Goal: Transaction & Acquisition: Purchase product/service

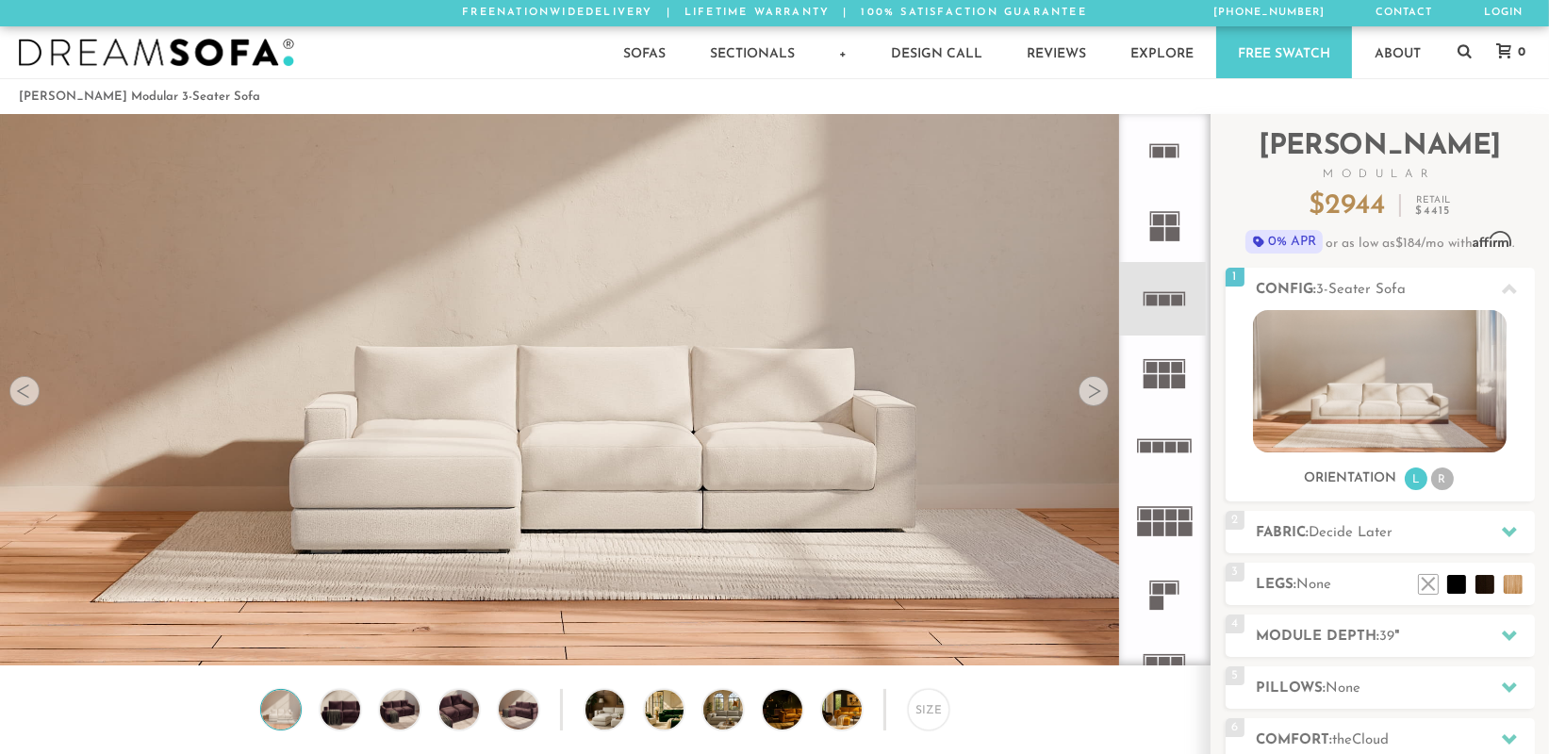
click at [1170, 232] on rect at bounding box center [1172, 234] width 14 height 14
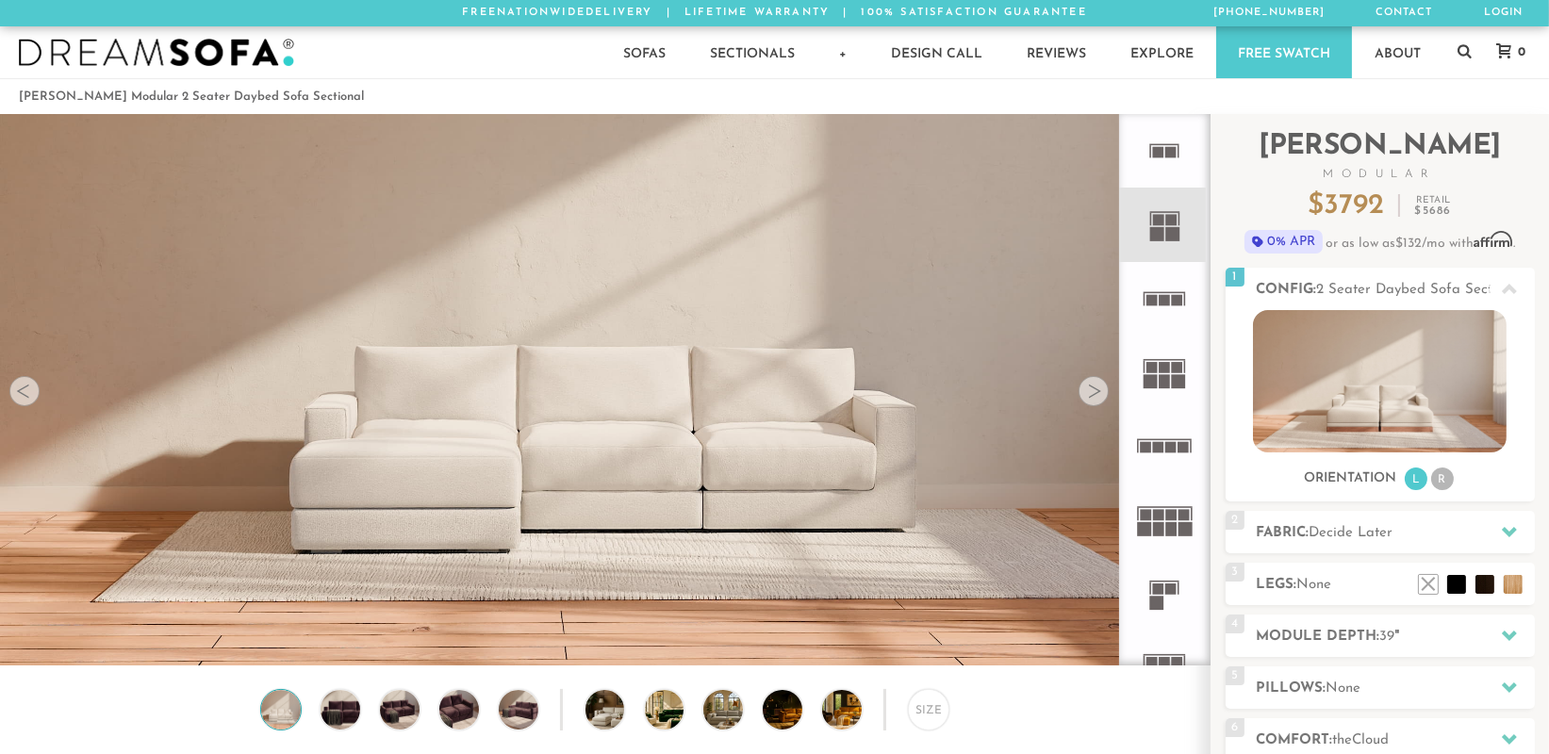
click at [1157, 234] on rect at bounding box center [1157, 234] width 14 height 14
click at [1167, 521] on rect at bounding box center [1170, 515] width 11 height 11
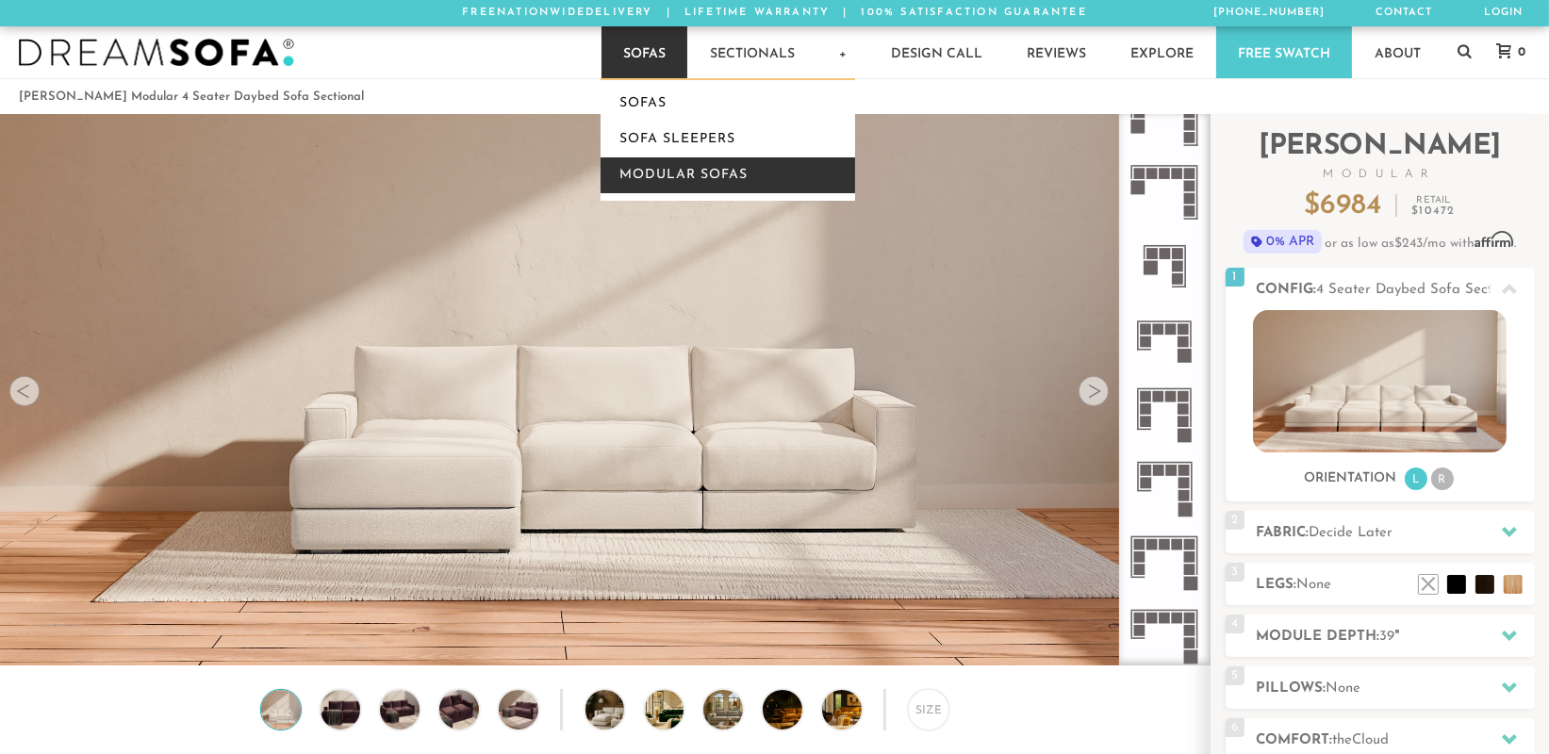
click at [654, 166] on link "Modular Sofas" at bounding box center [728, 175] width 255 height 36
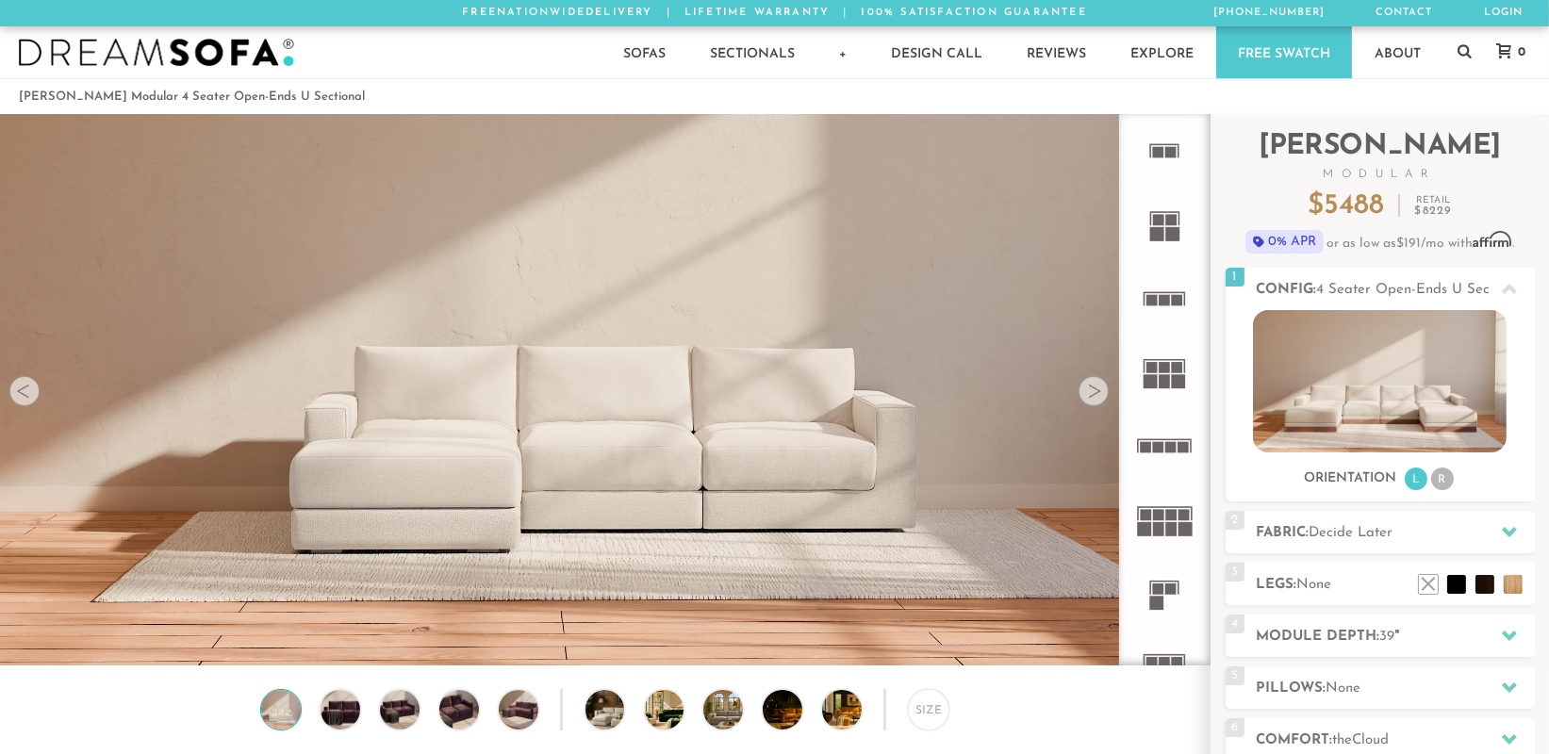
click at [1149, 526] on rect at bounding box center [1145, 529] width 14 height 14
click at [1094, 393] on div at bounding box center [1094, 391] width 30 height 30
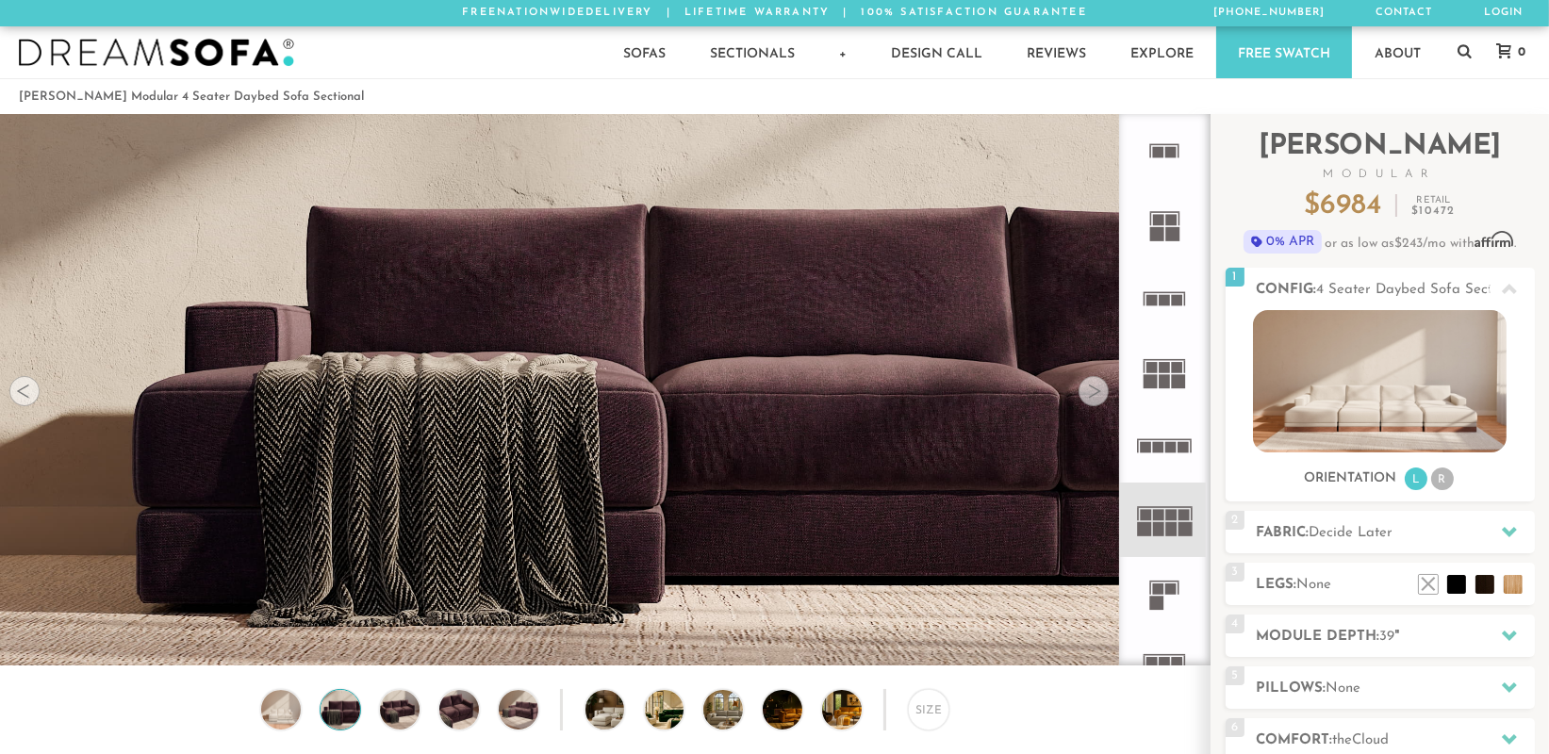
click at [1094, 393] on div at bounding box center [1094, 391] width 30 height 30
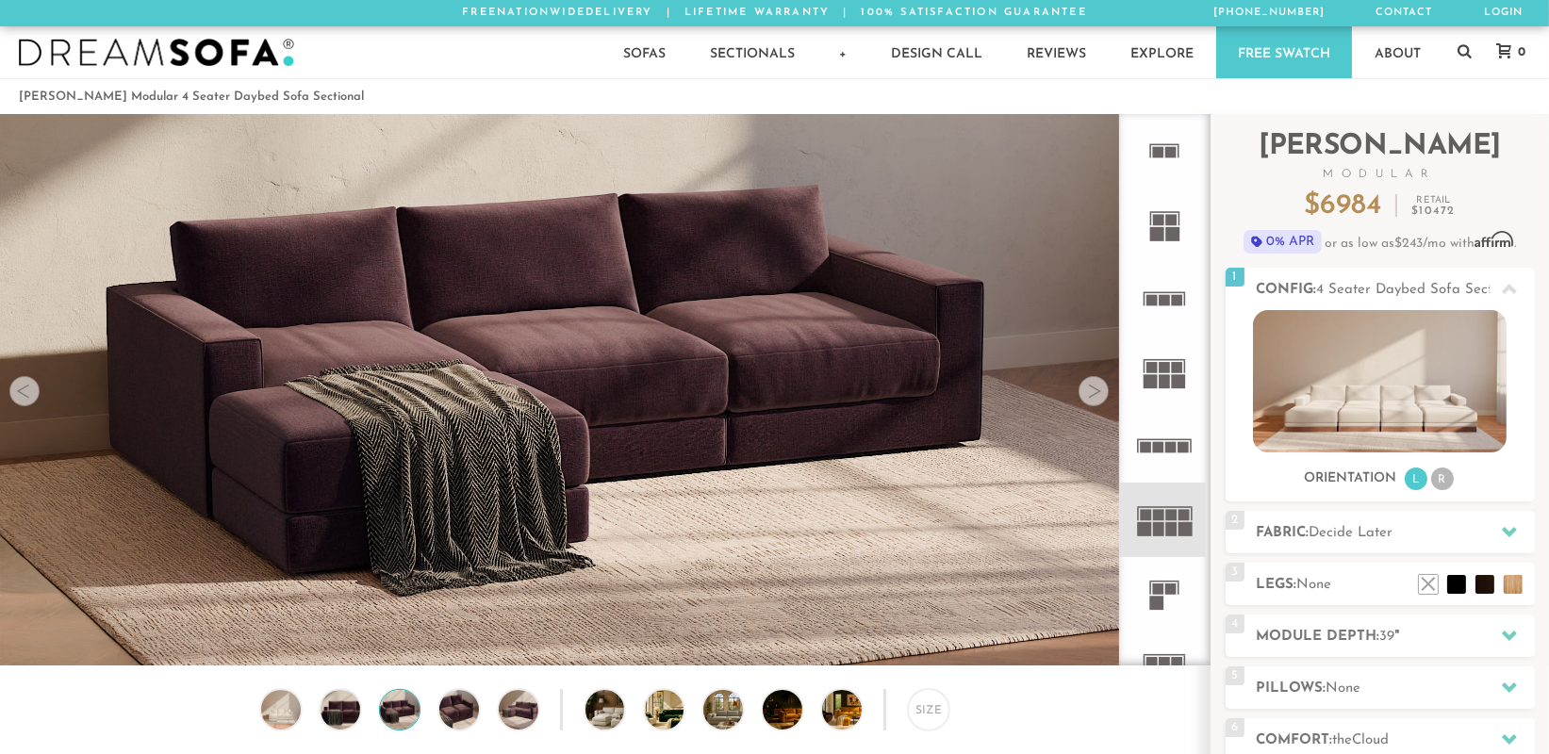
click at [1094, 393] on div at bounding box center [1094, 391] width 30 height 30
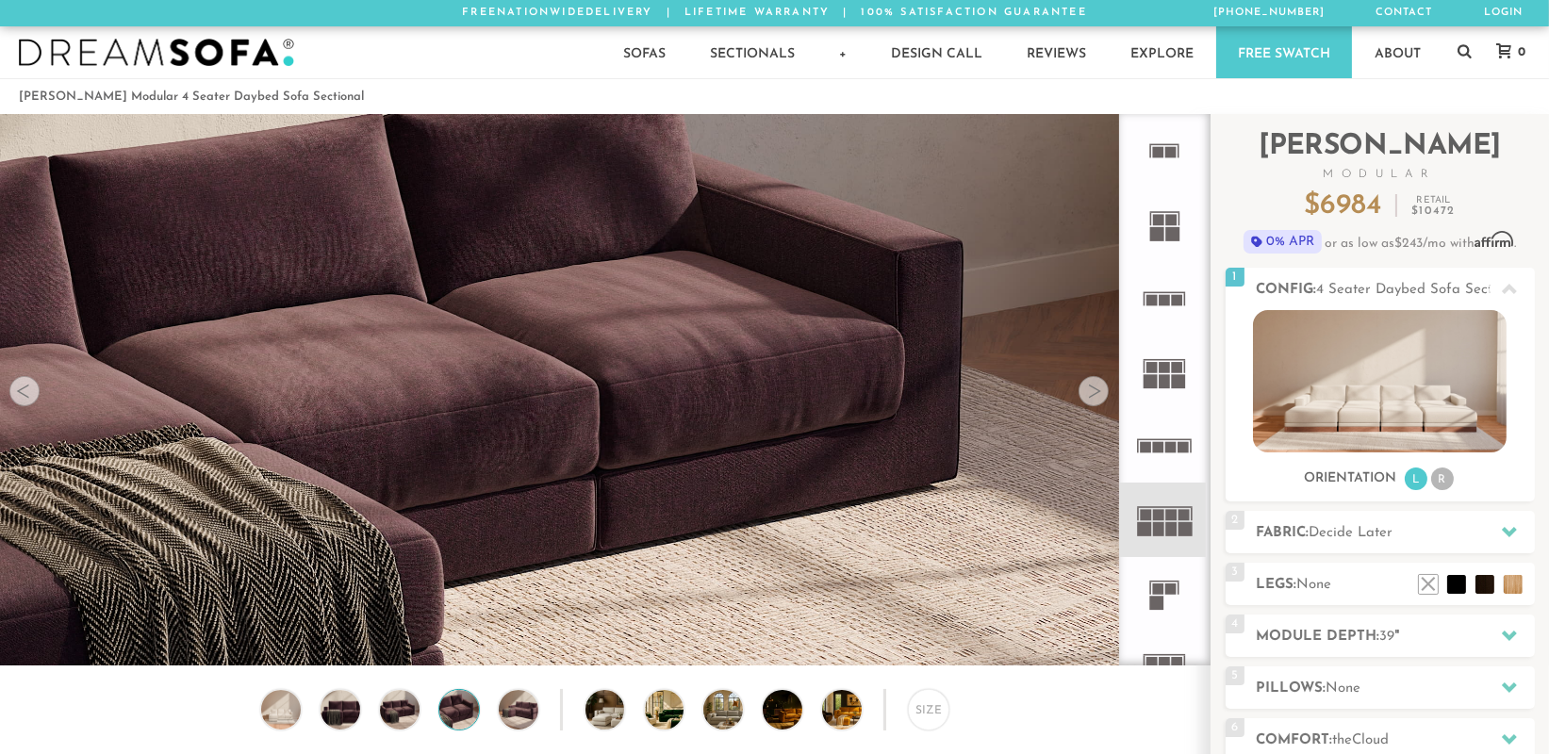
click at [1094, 393] on div at bounding box center [1094, 391] width 30 height 30
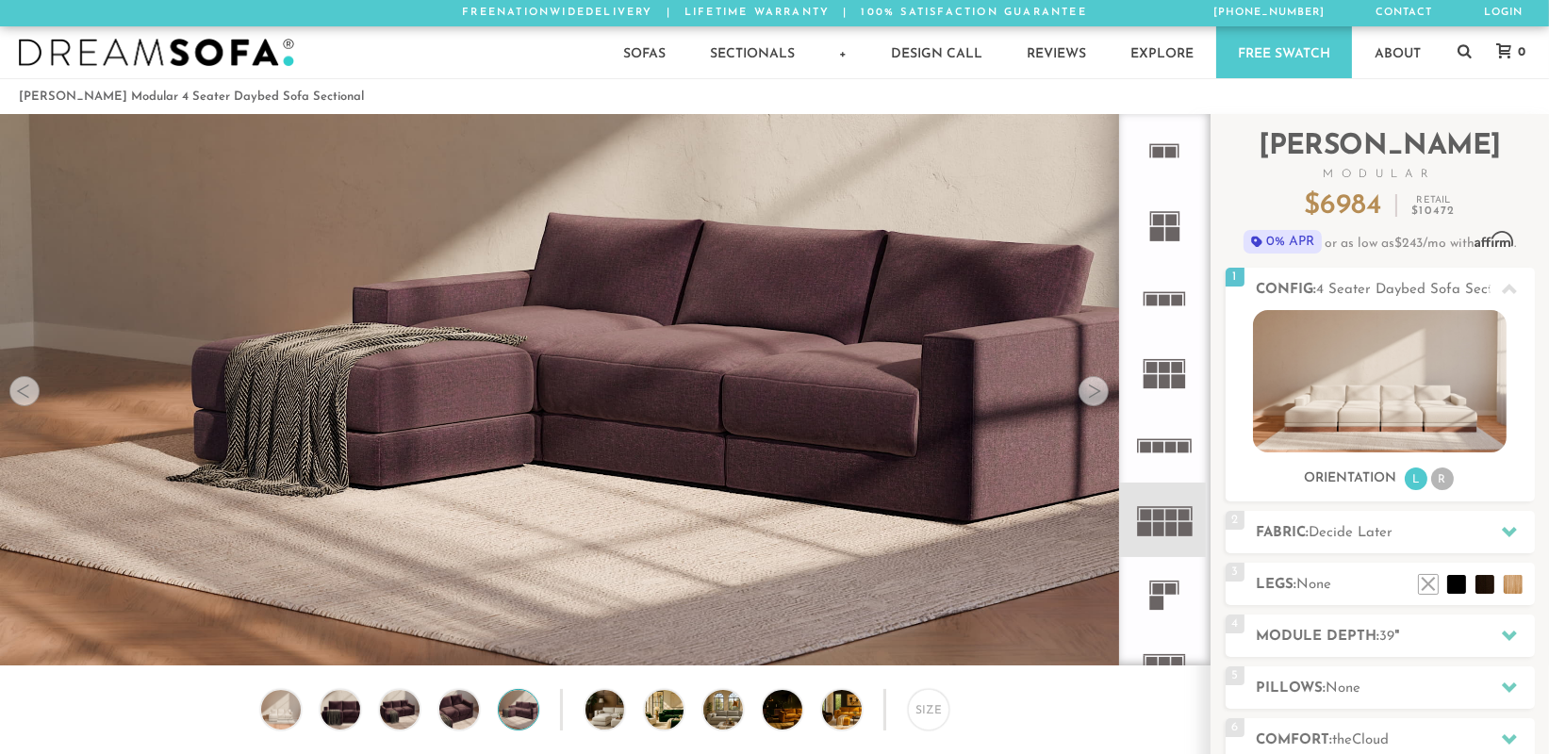
click at [1094, 393] on div at bounding box center [1094, 391] width 30 height 30
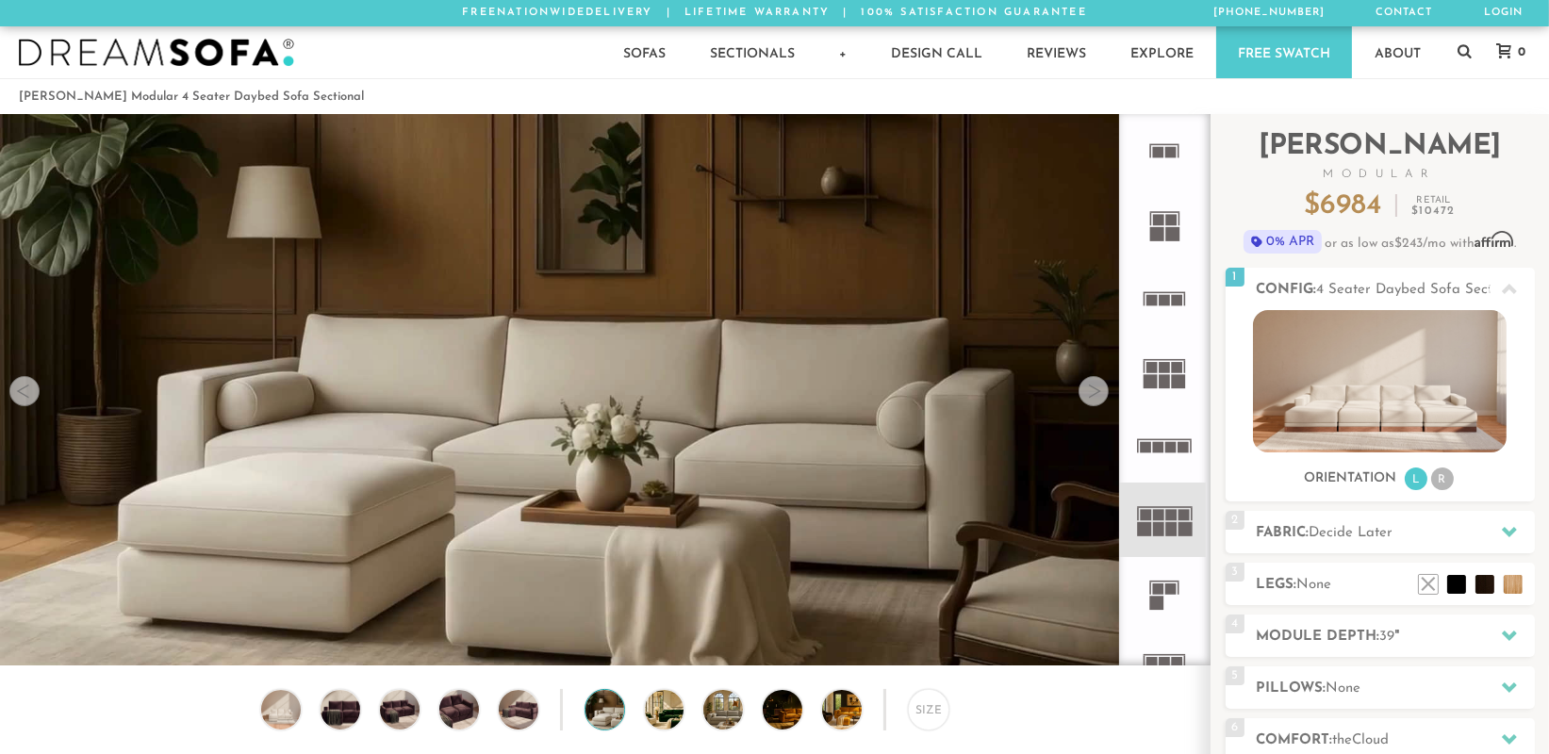
click at [1094, 393] on div at bounding box center [1094, 391] width 30 height 30
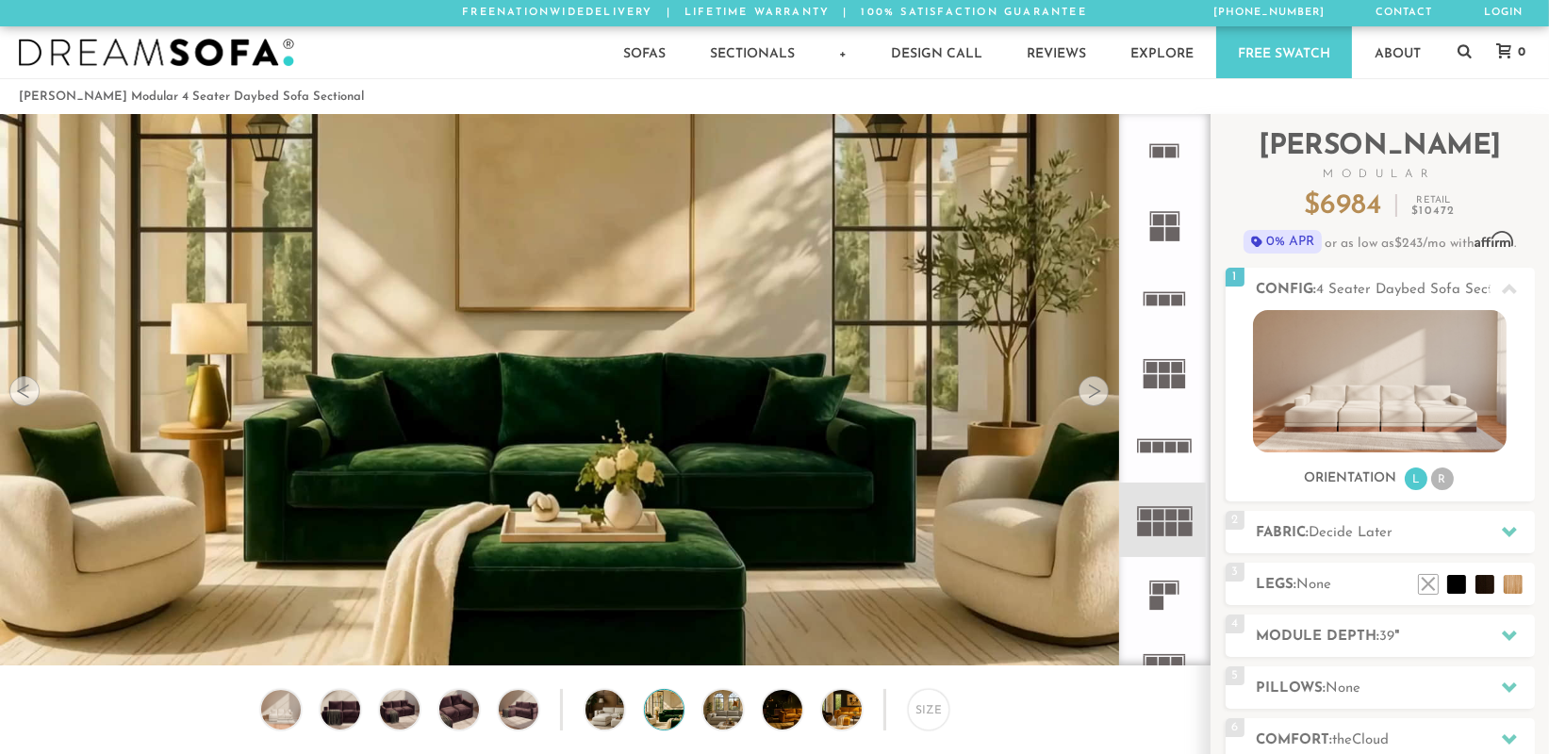
click at [1094, 393] on div at bounding box center [1094, 391] width 30 height 30
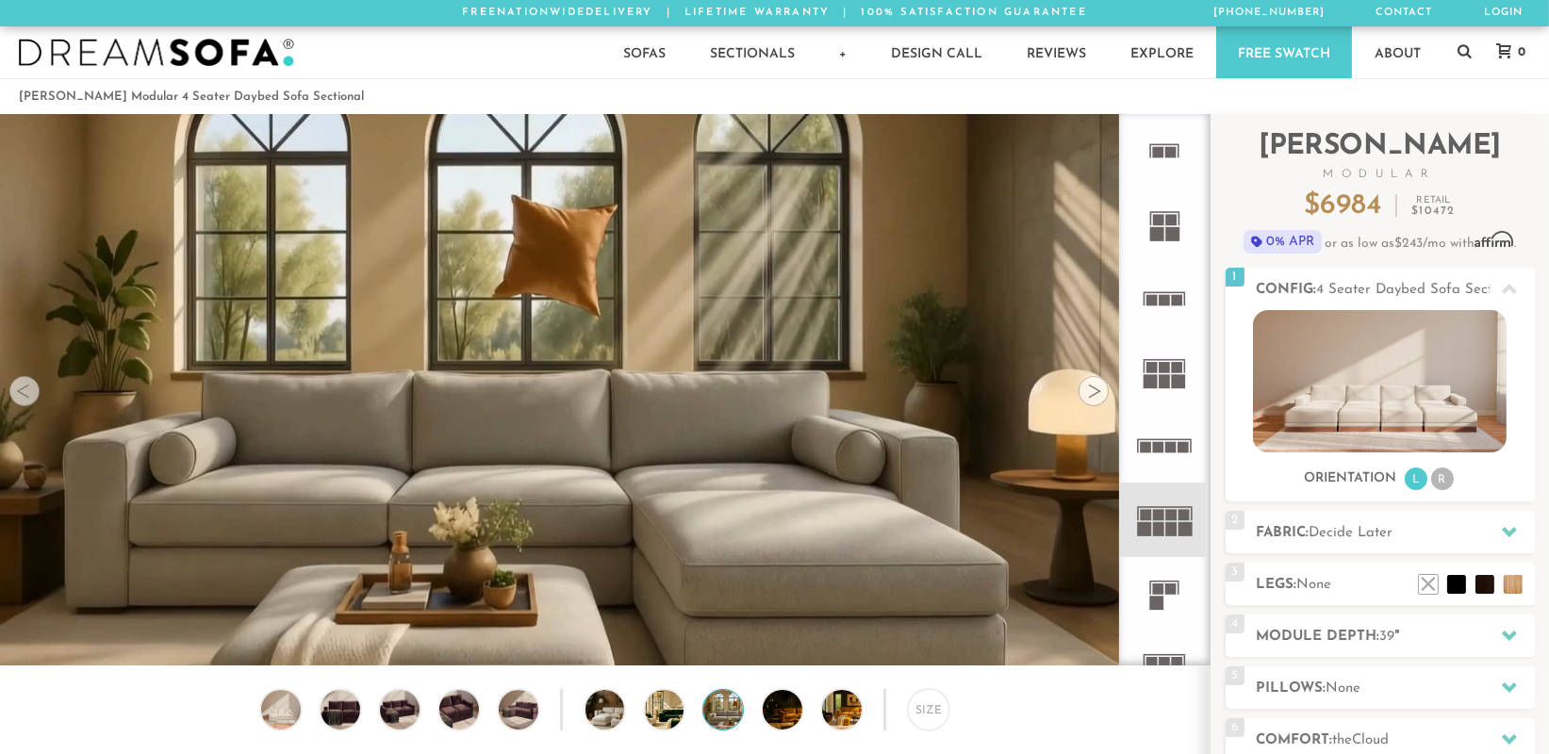
click at [1094, 393] on div at bounding box center [1094, 391] width 30 height 30
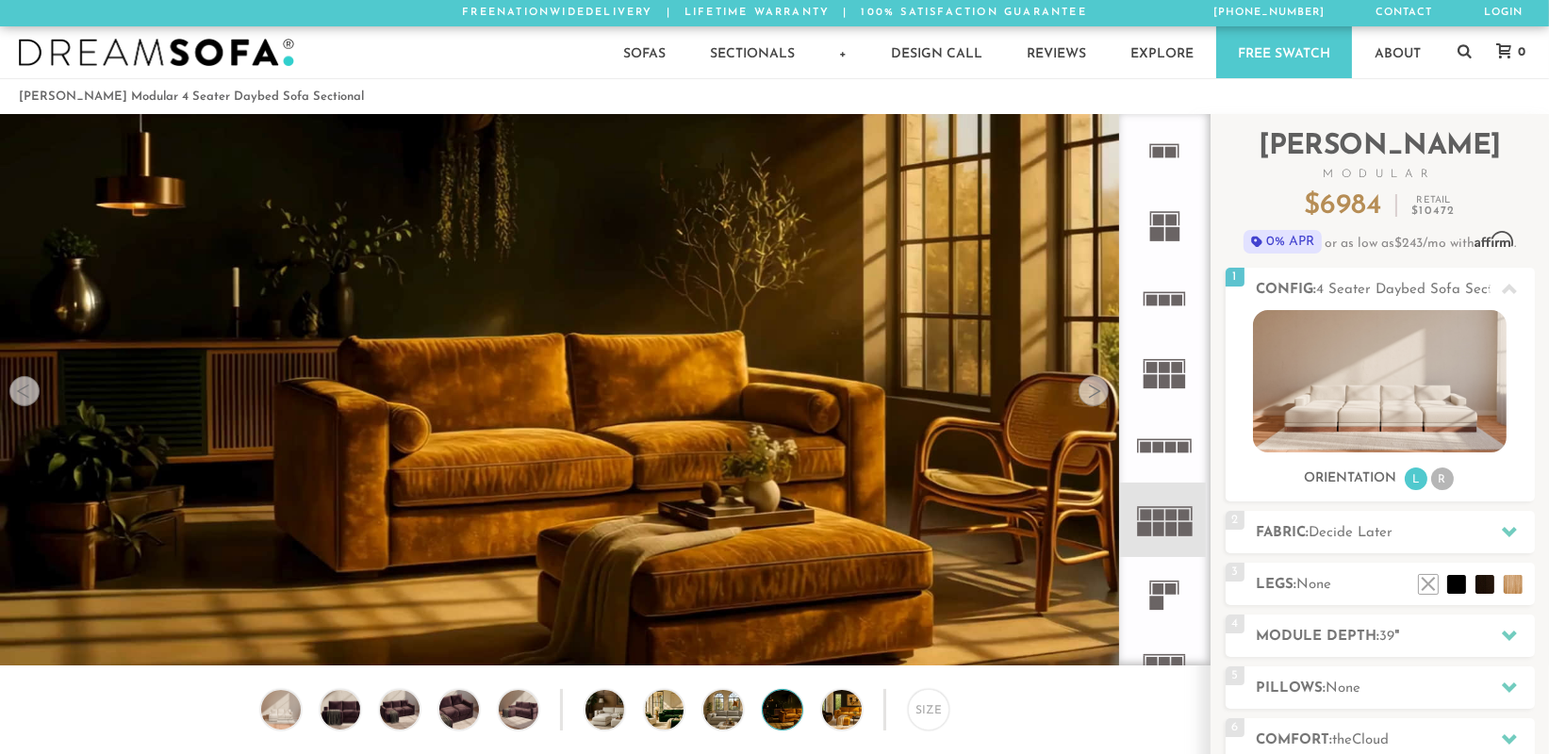
click at [1094, 393] on div at bounding box center [1094, 391] width 30 height 30
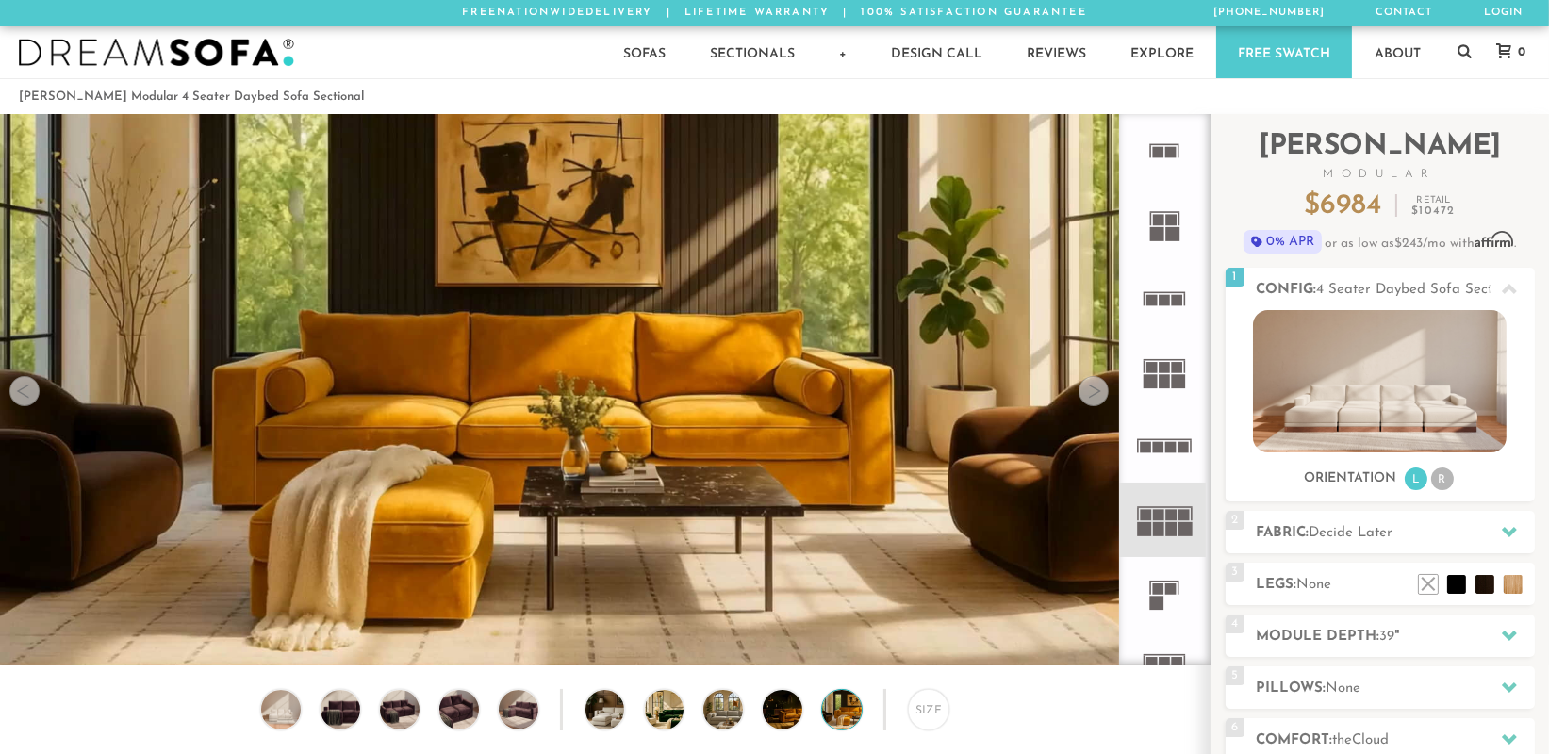
click at [1094, 393] on div at bounding box center [1094, 391] width 30 height 30
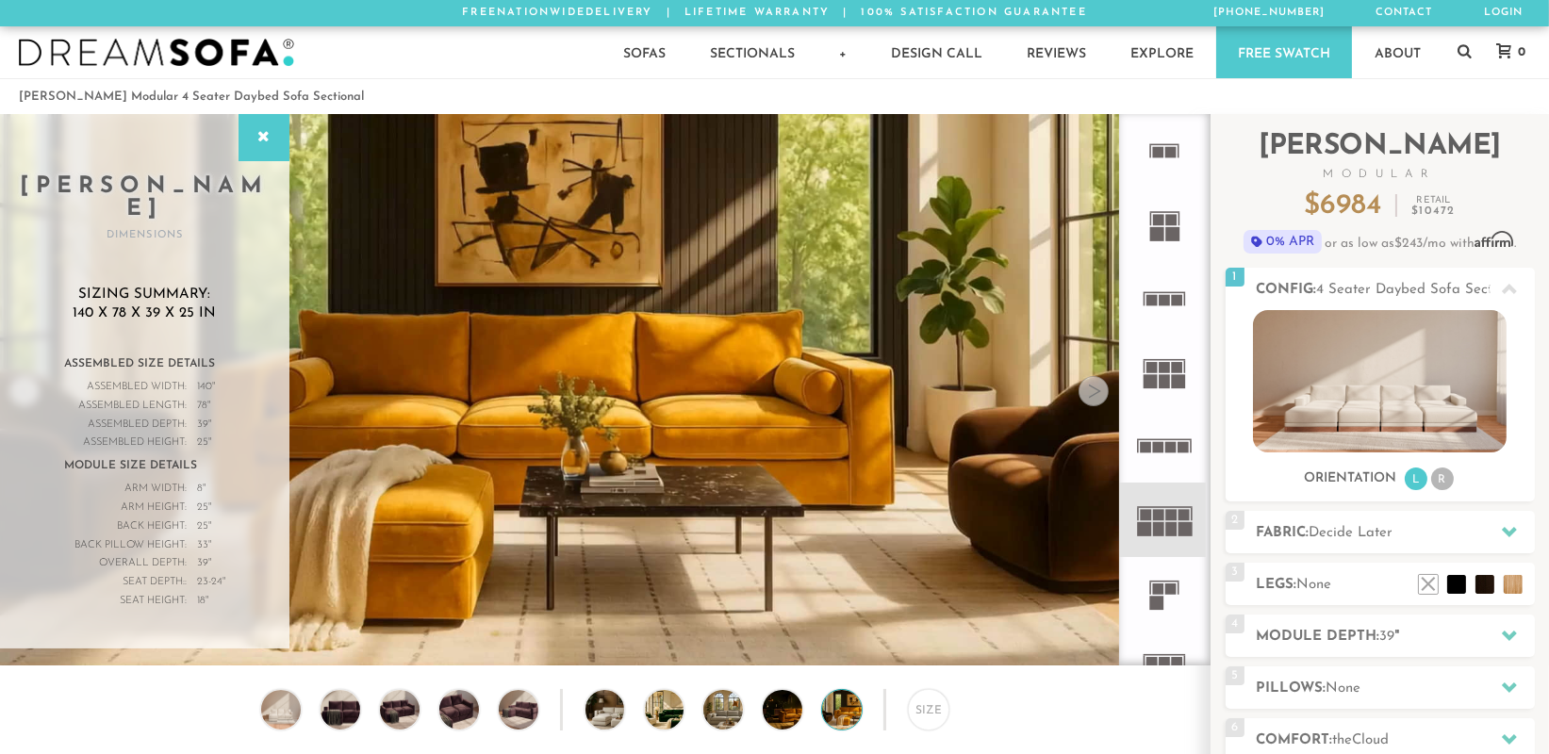
click at [1094, 393] on div at bounding box center [1094, 391] width 30 height 30
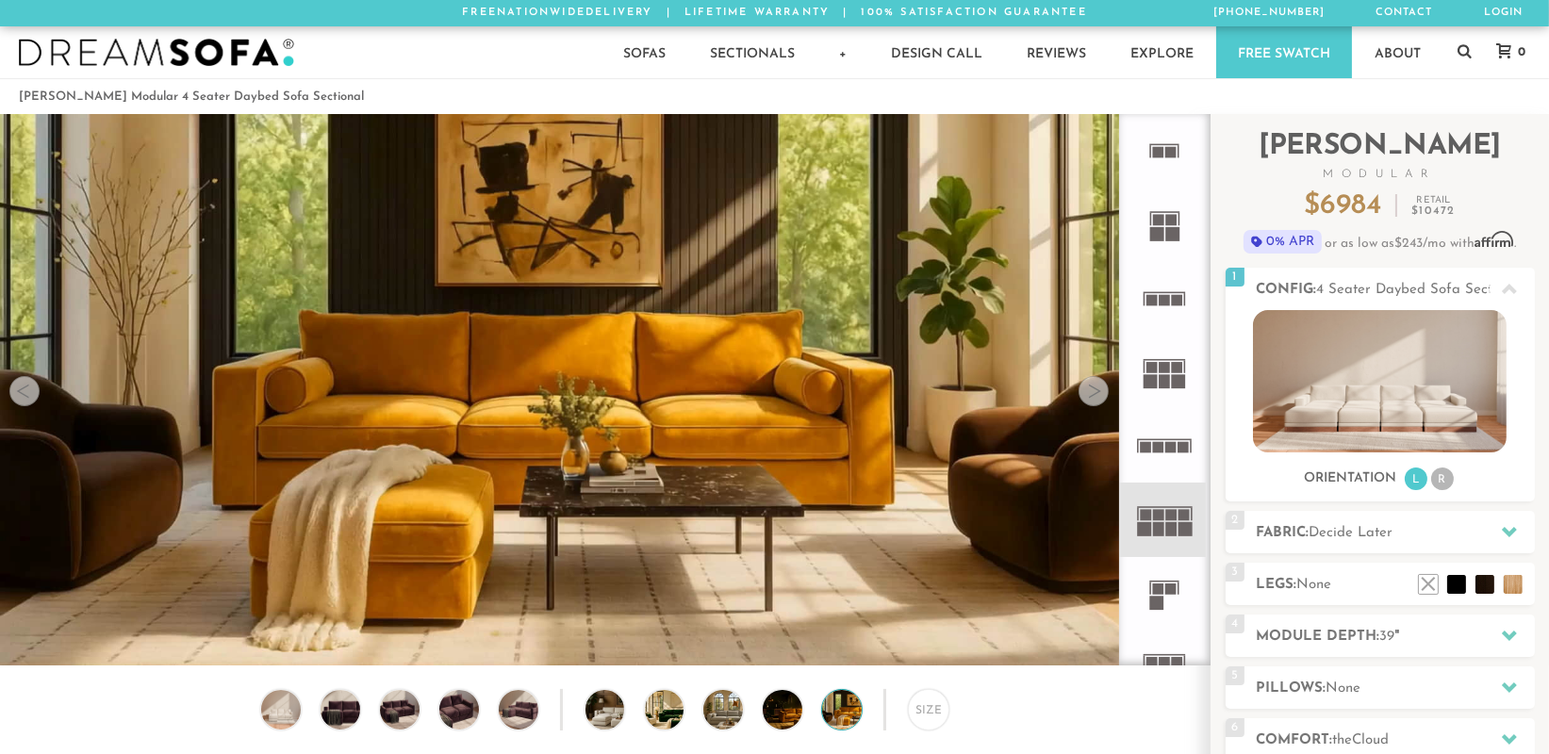
click at [1094, 393] on div at bounding box center [1094, 391] width 30 height 30
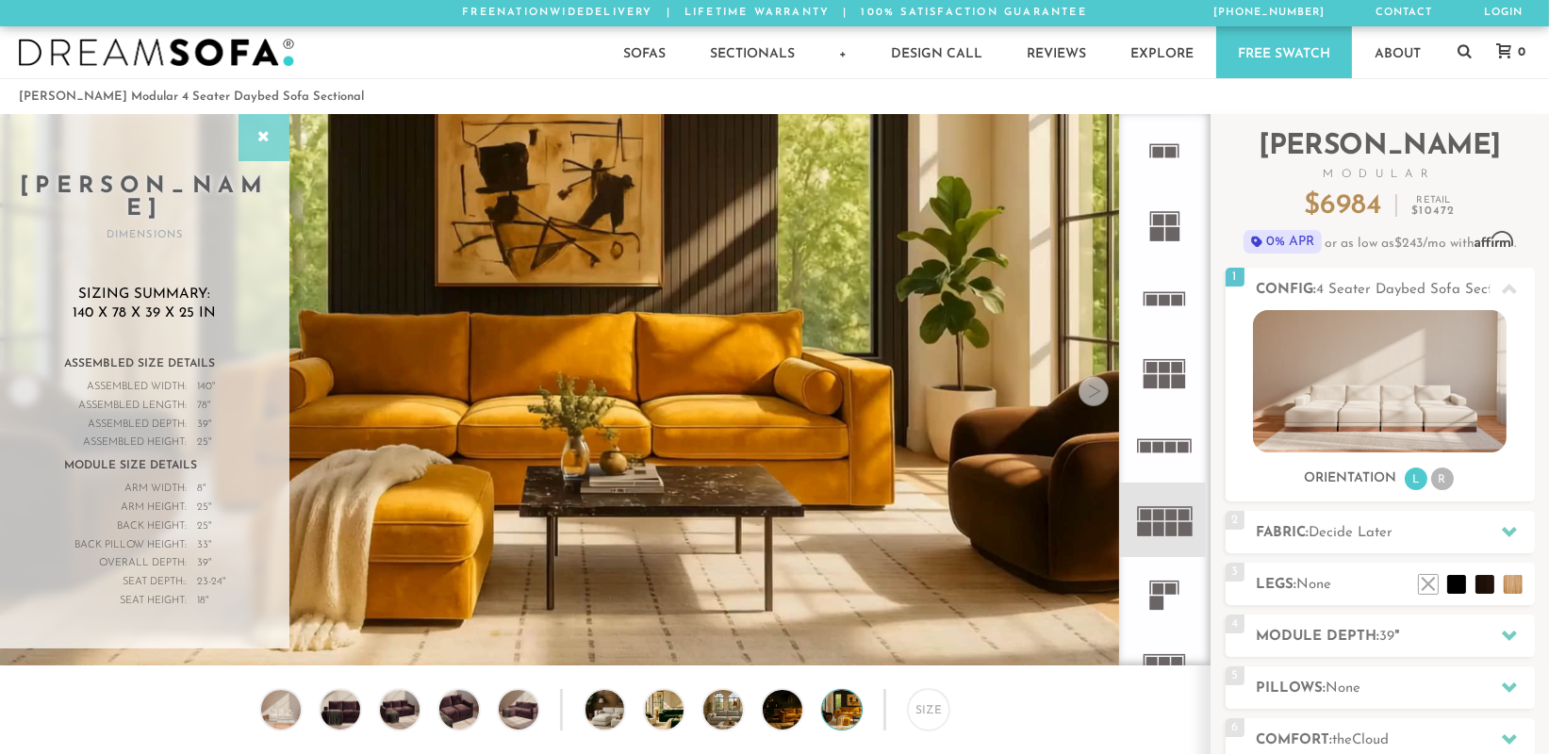
click at [268, 134] on icon at bounding box center [264, 137] width 21 height 15
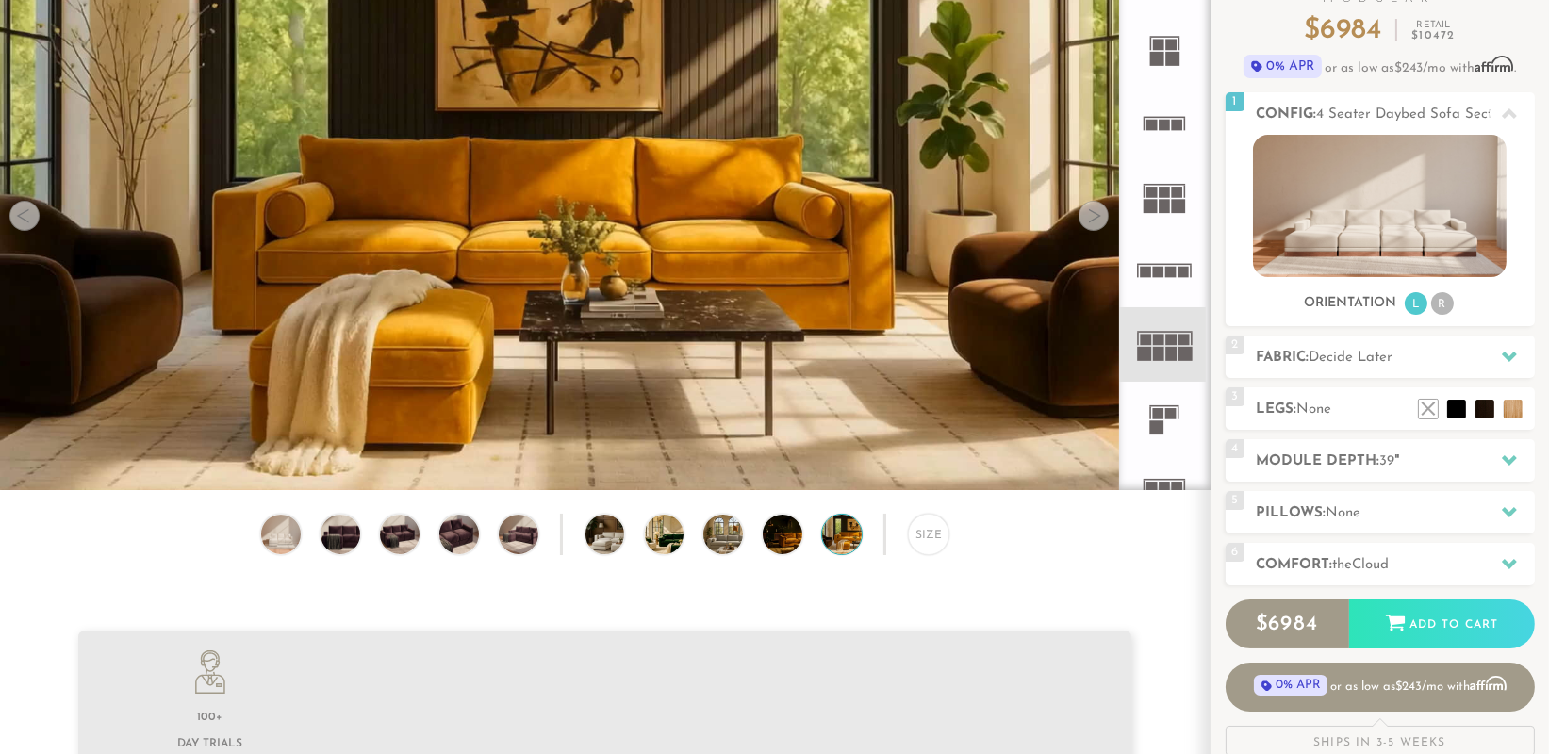
scroll to position [187, 0]
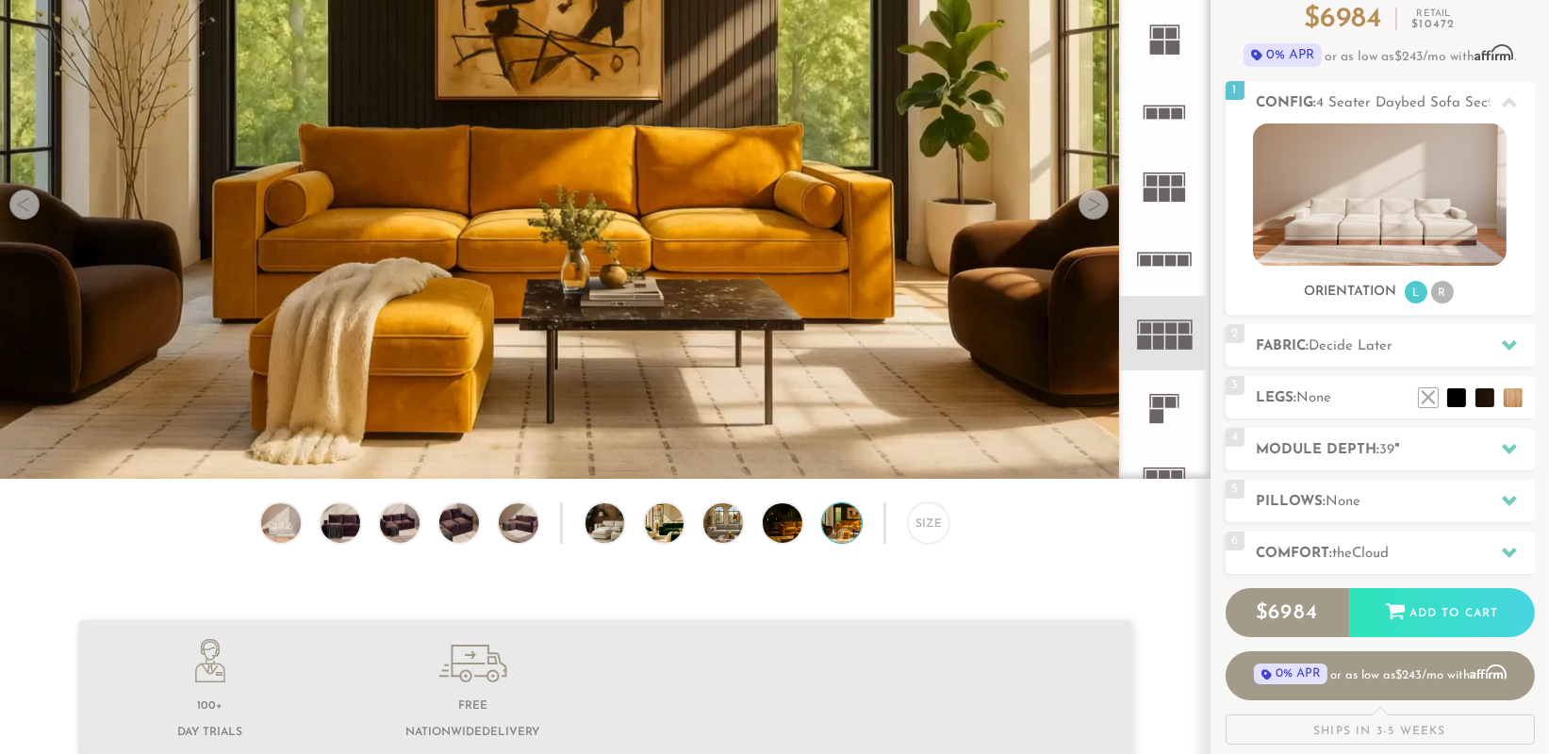
click at [491, 534] on div "Size" at bounding box center [605, 528] width 1210 height 51
click at [461, 535] on img at bounding box center [459, 524] width 47 height 40
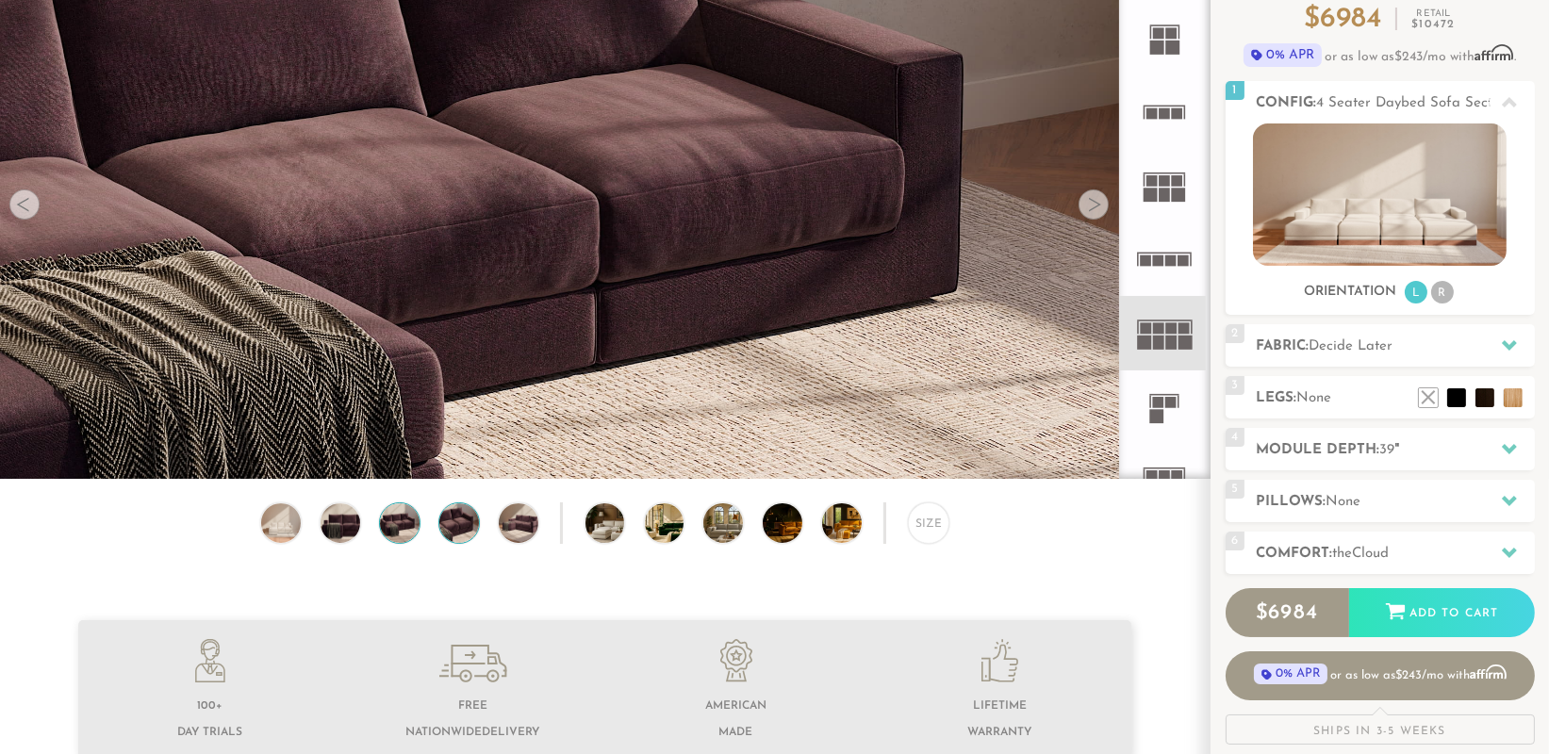
click at [397, 525] on img at bounding box center [399, 524] width 47 height 40
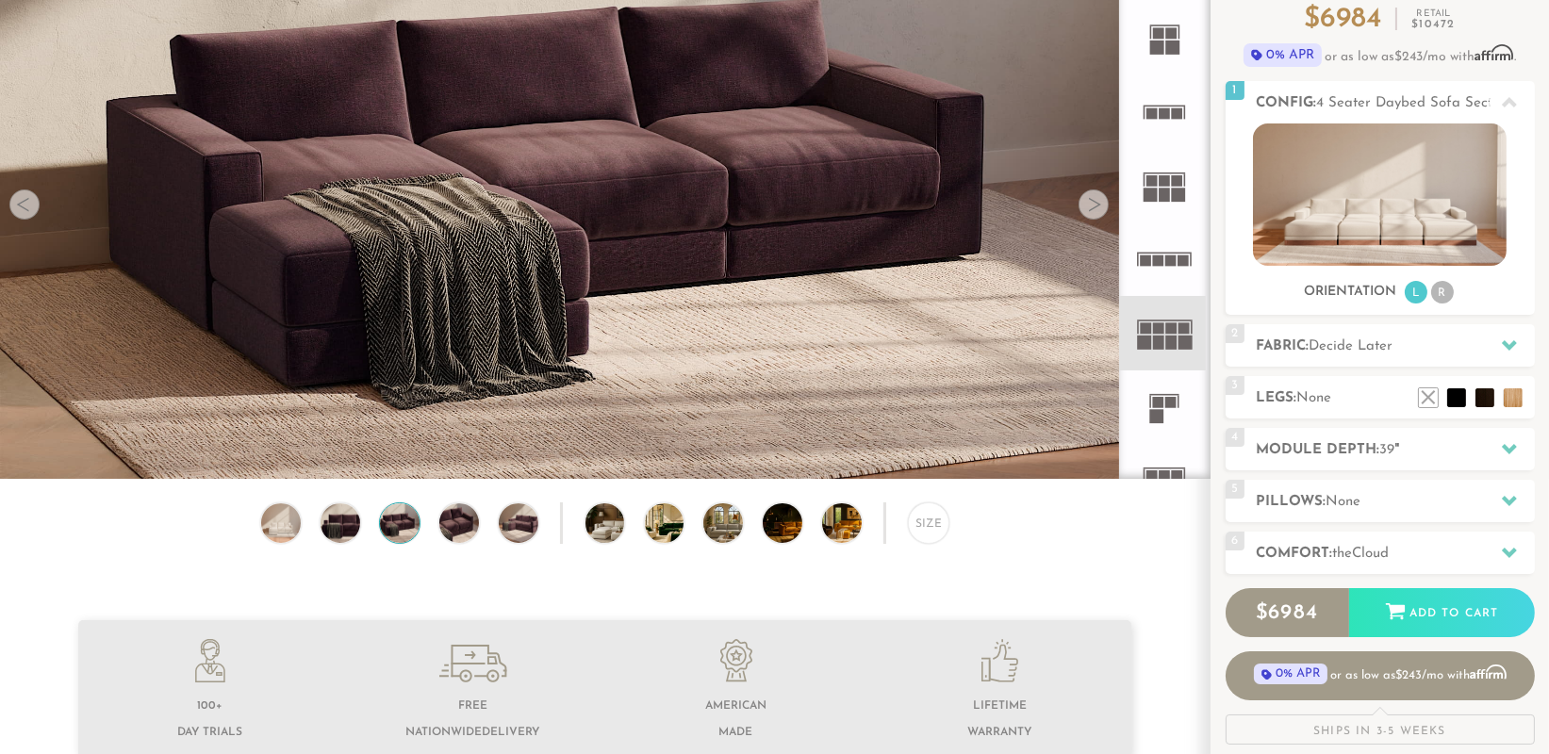
click at [366, 527] on div "Size" at bounding box center [605, 528] width 1210 height 51
click at [301, 519] on img at bounding box center [280, 524] width 47 height 40
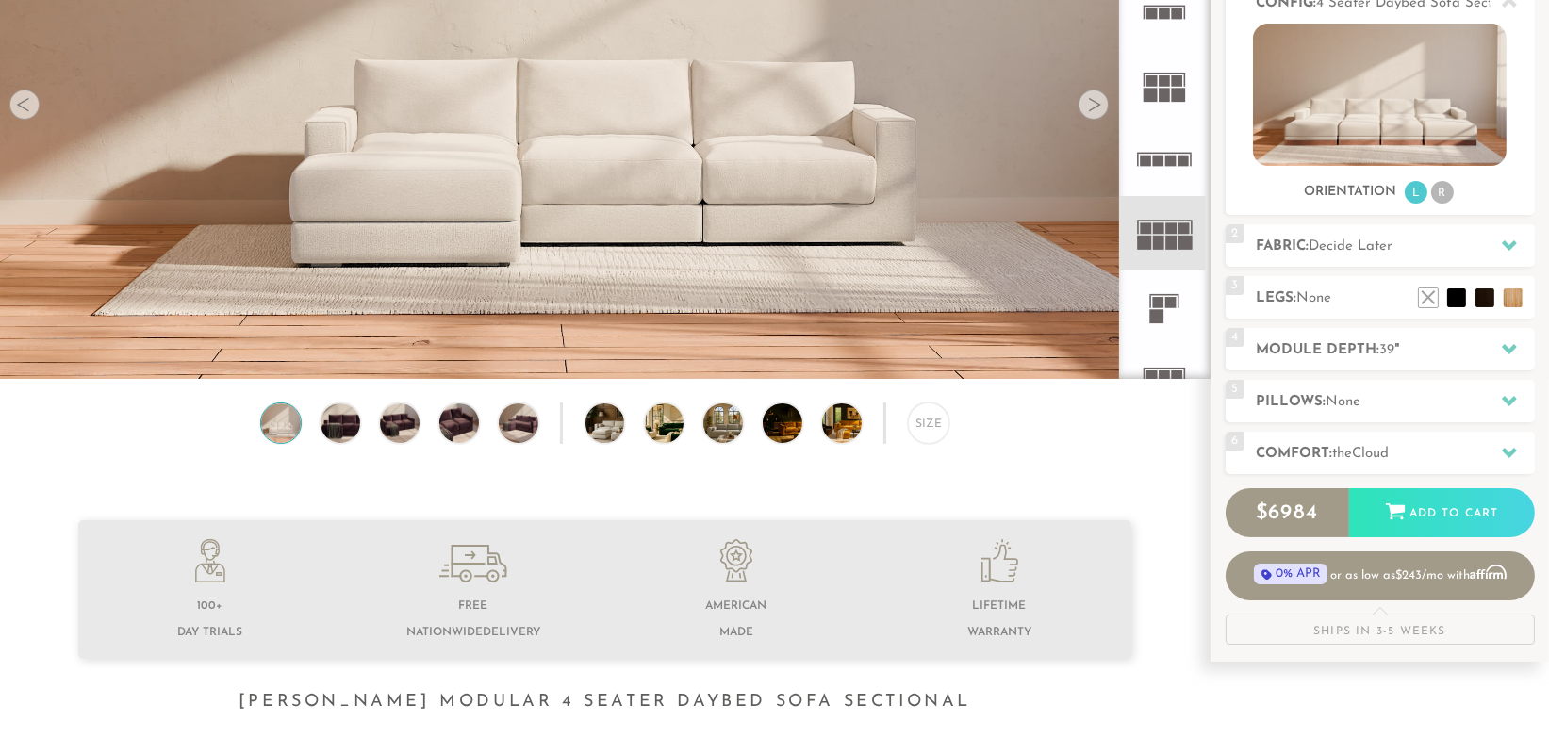
scroll to position [277, 0]
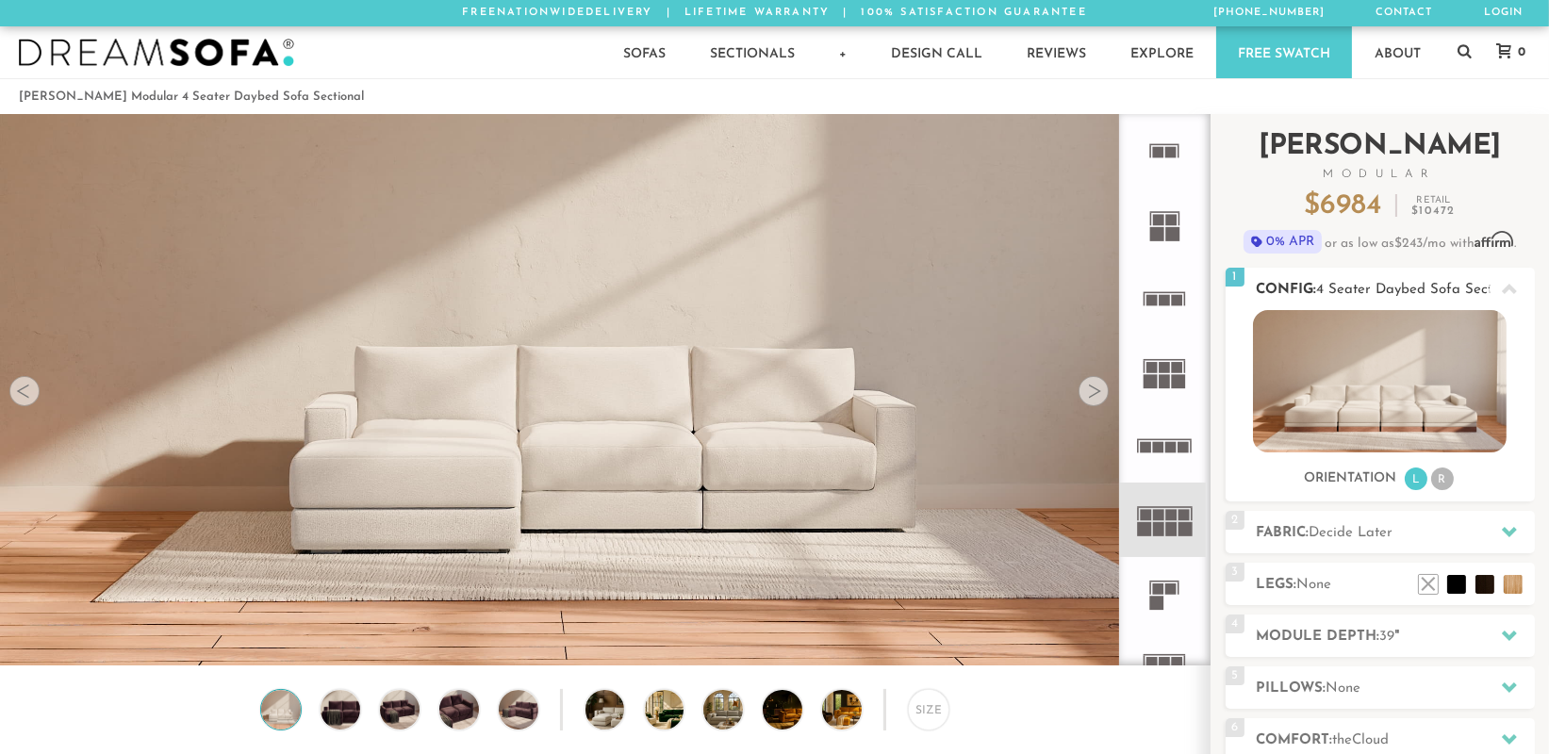
click at [1446, 476] on li "R" at bounding box center [1442, 479] width 23 height 23
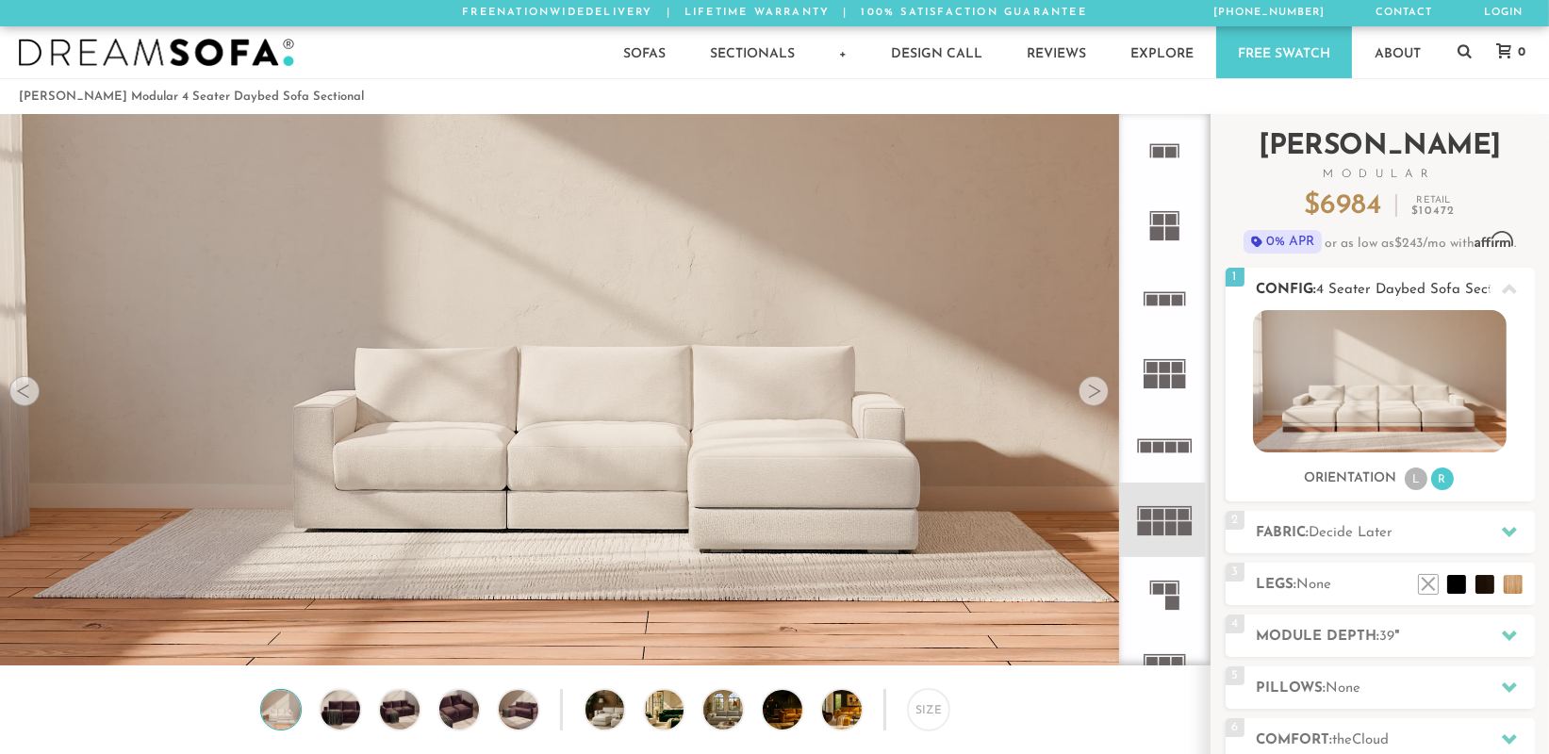
click at [1424, 479] on li "L" at bounding box center [1416, 479] width 23 height 23
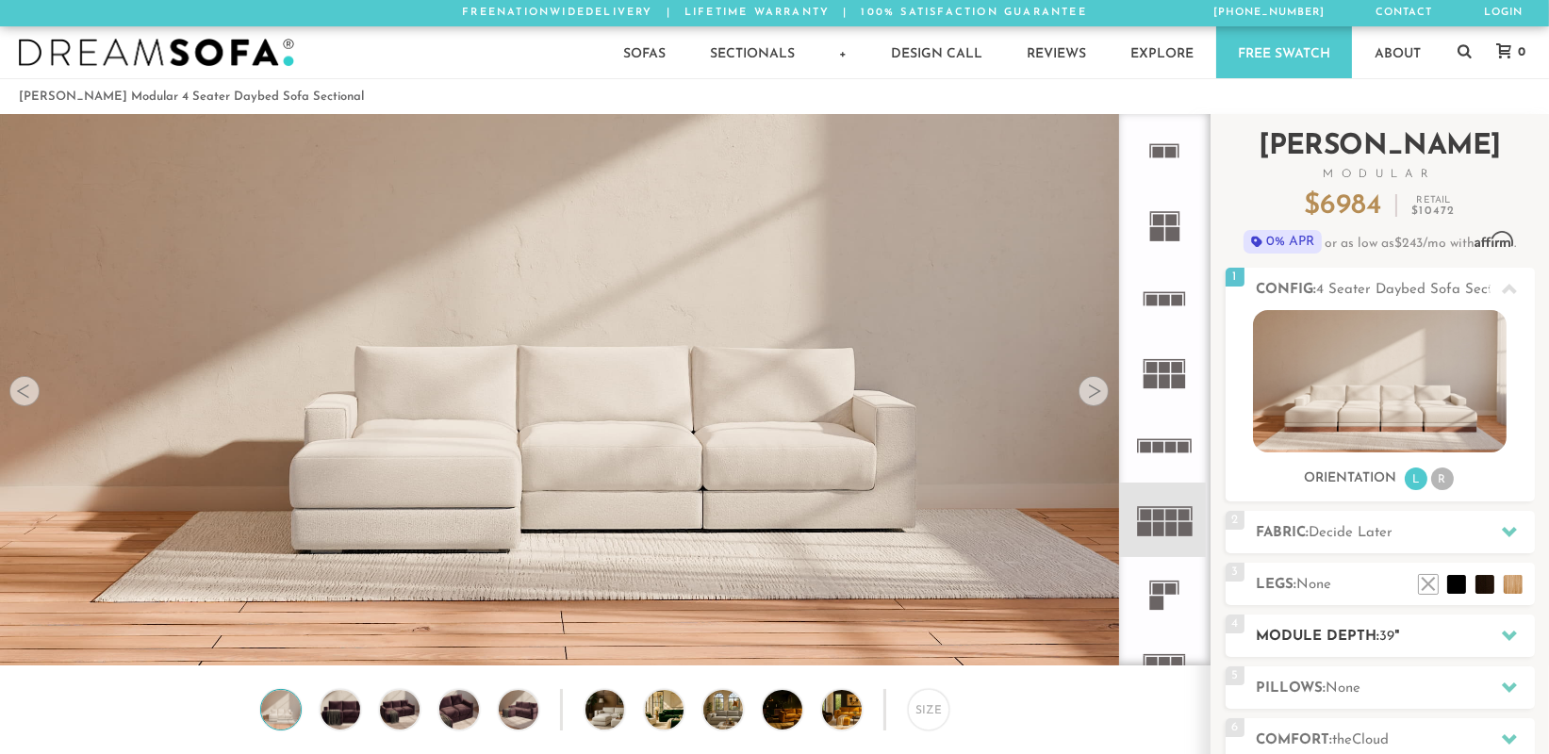
click at [1396, 642] on span "39" at bounding box center [1387, 637] width 15 height 14
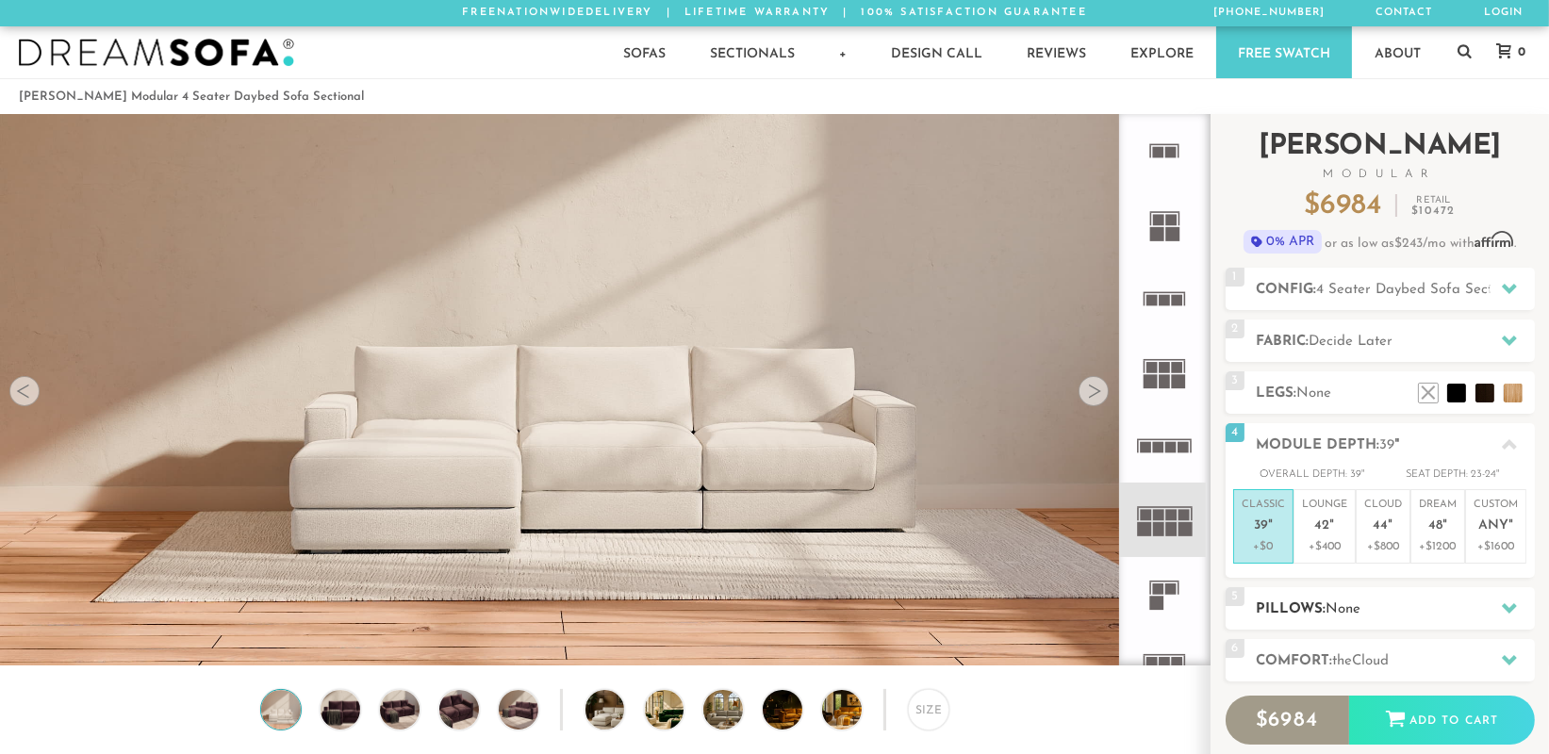
click at [1349, 605] on span "None" at bounding box center [1344, 610] width 35 height 14
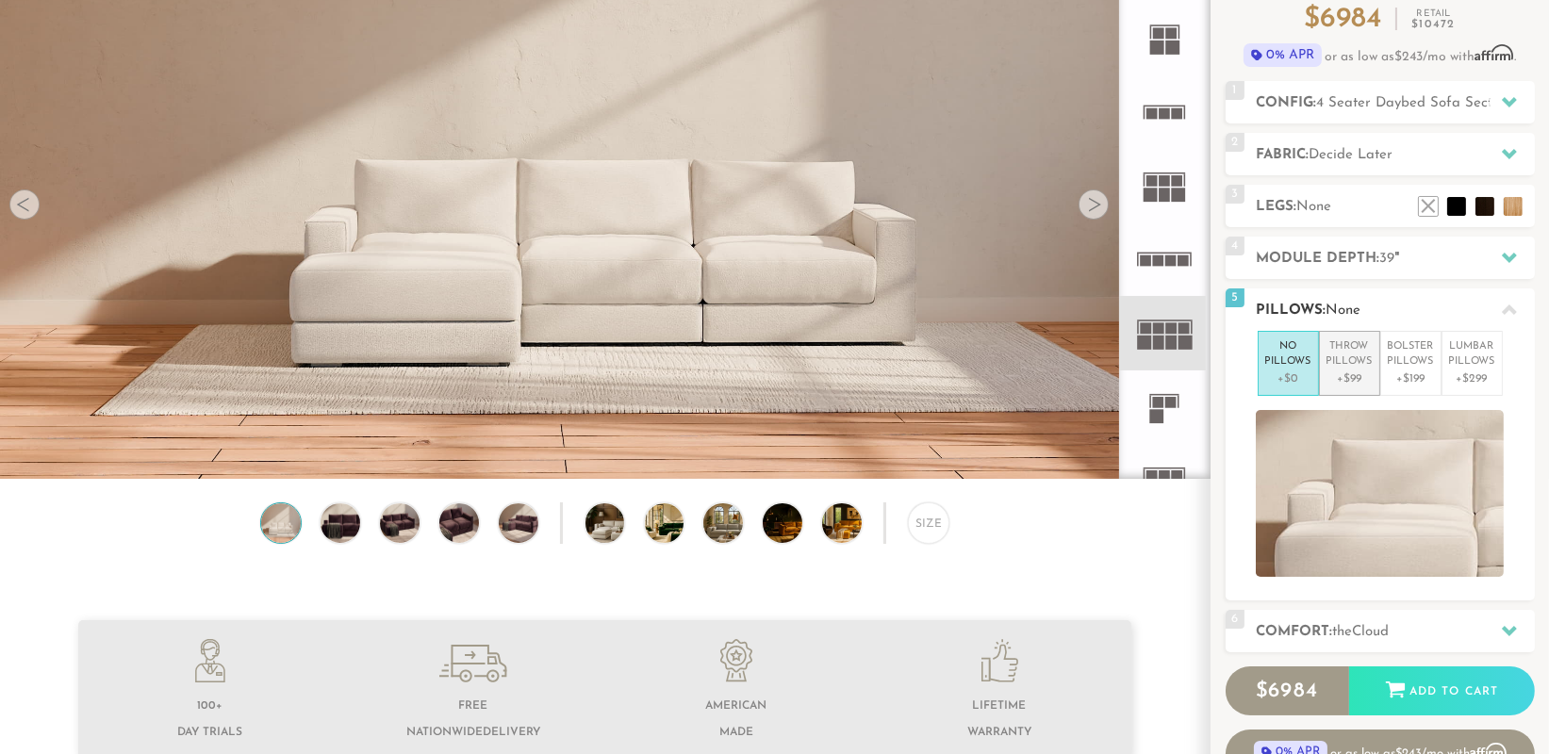
click at [1354, 371] on p "+$99" at bounding box center [1350, 379] width 46 height 17
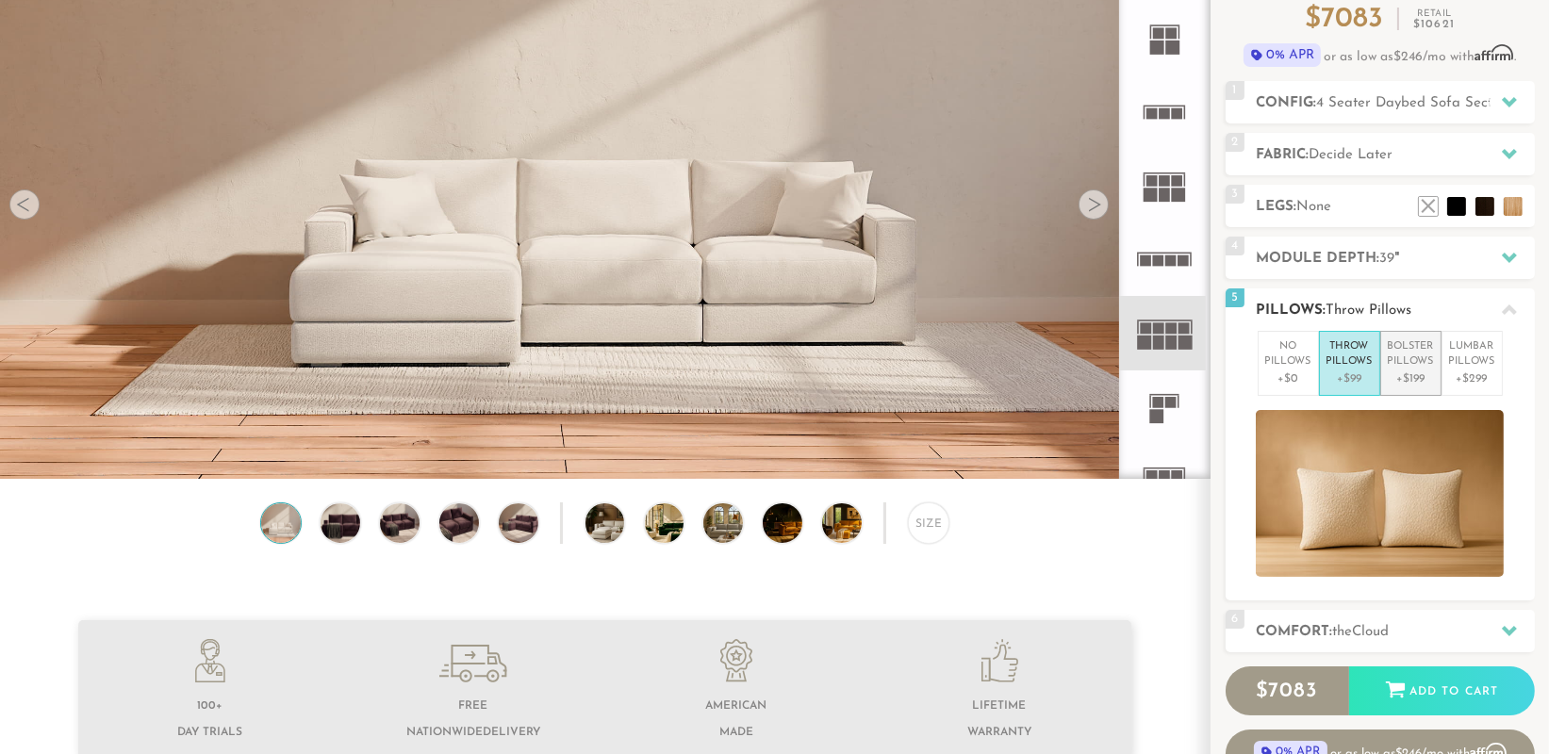
click at [1424, 383] on p "+$199" at bounding box center [1411, 379] width 46 height 17
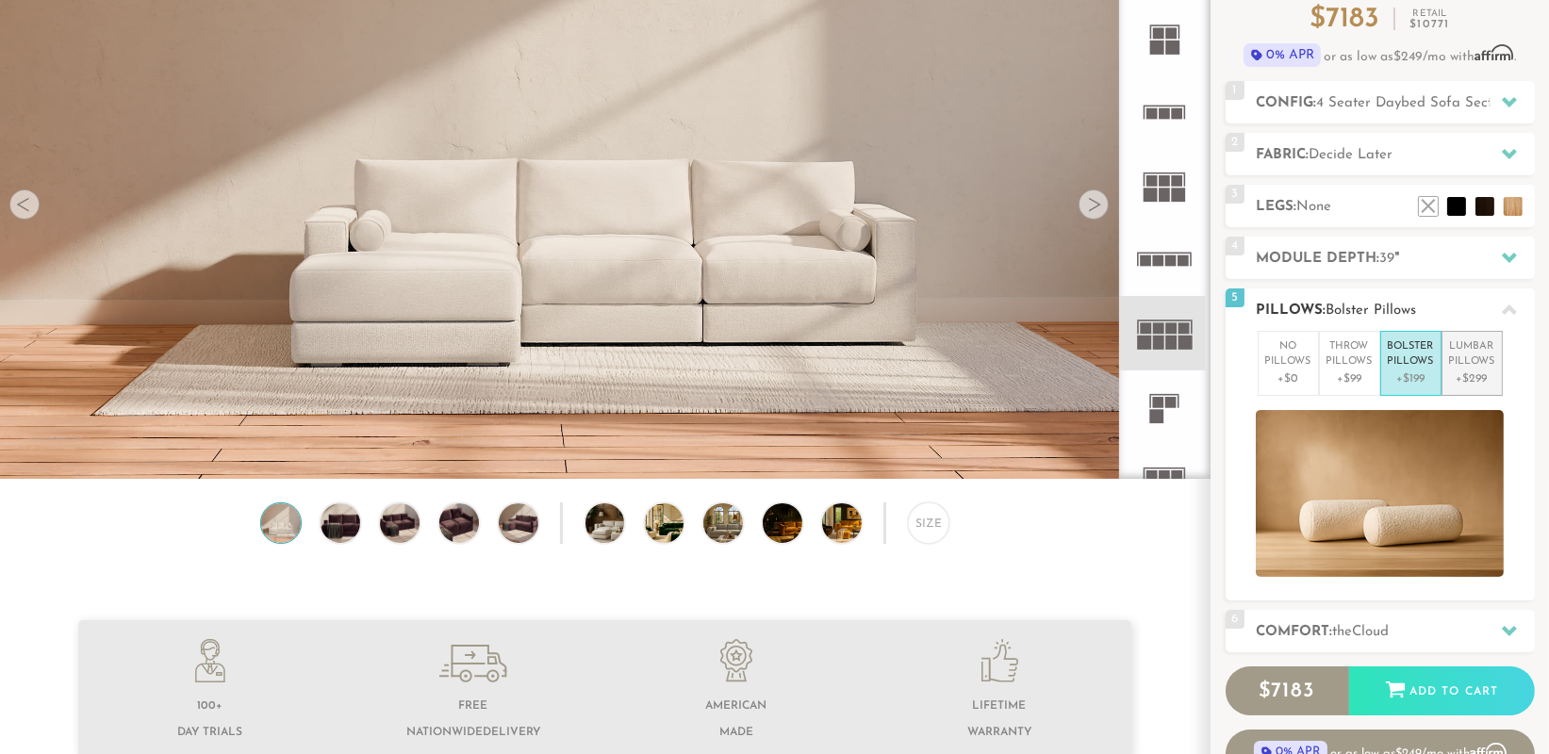
click at [1463, 374] on p "+$299" at bounding box center [1472, 379] width 46 height 17
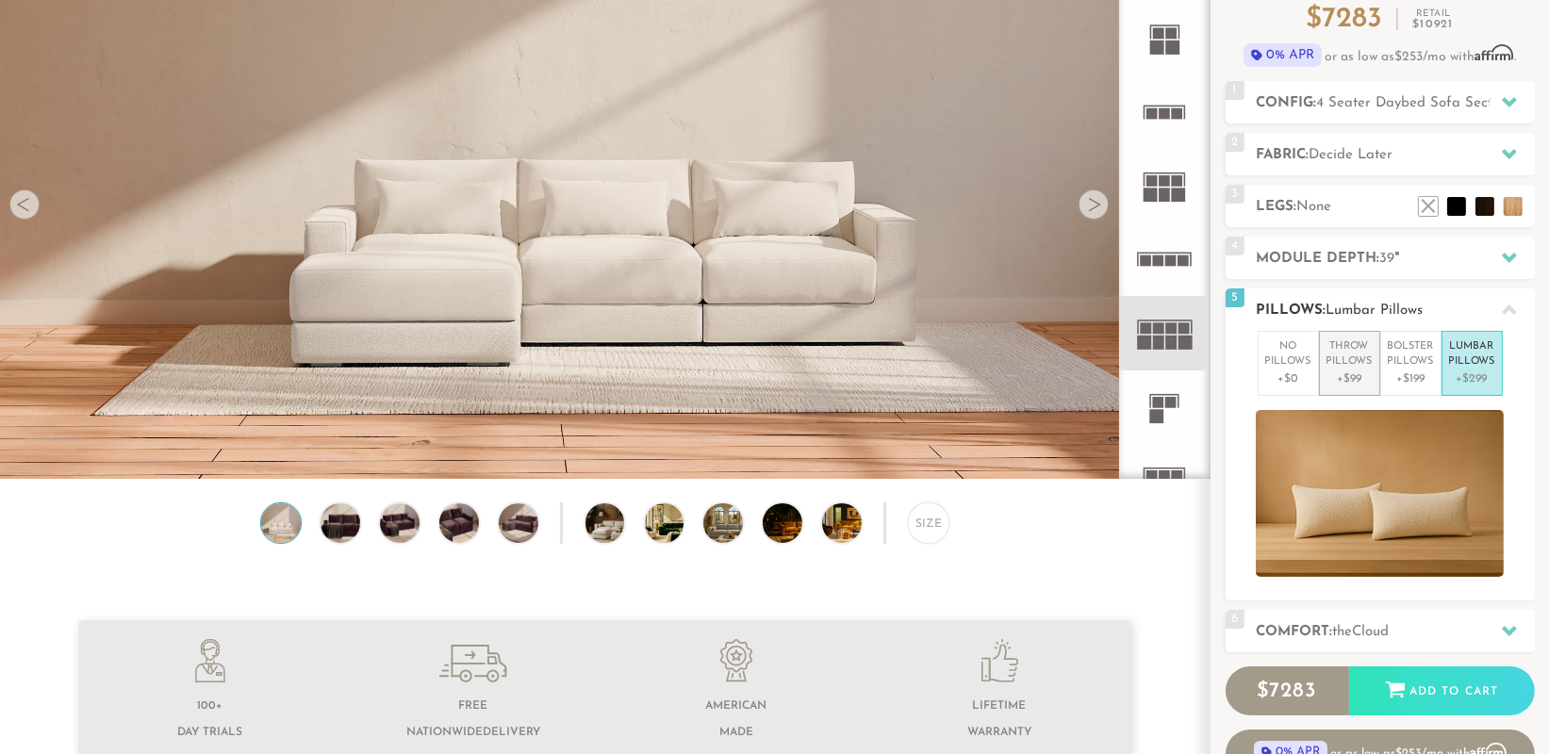
click at [1354, 381] on p "+$99" at bounding box center [1350, 379] width 46 height 17
